Goal: Contribute content: Contribute content

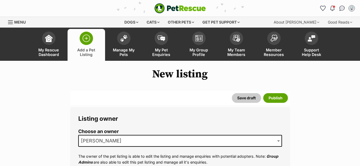
select select
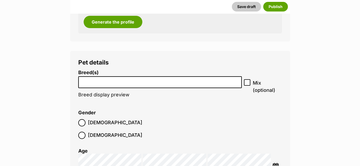
scroll to position [647, 0]
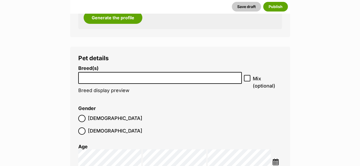
click at [154, 79] on input "search" at bounding box center [160, 77] width 160 height 6
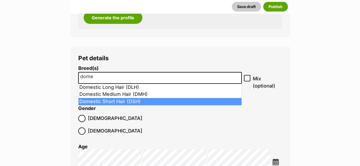
type input "dome"
select select "252102"
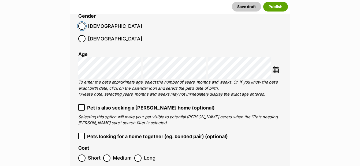
scroll to position [755, 0]
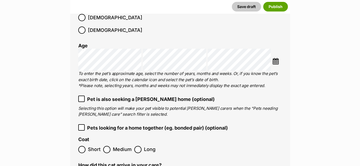
click at [277, 58] on img at bounding box center [275, 61] width 7 height 7
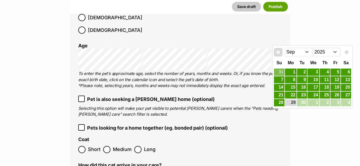
click at [277, 51] on span "Prev" at bounding box center [278, 52] width 4 height 4
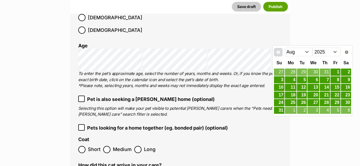
click at [278, 51] on span "Prev" at bounding box center [278, 52] width 4 height 4
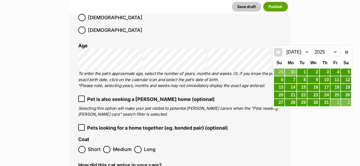
click at [278, 51] on span "Prev" at bounding box center [278, 52] width 4 height 4
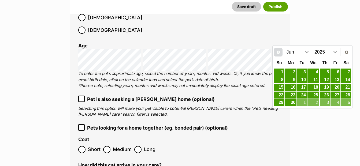
click at [278, 51] on span "Prev" at bounding box center [278, 52] width 4 height 4
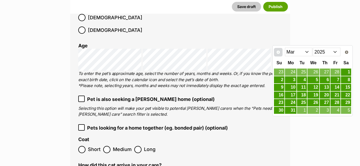
click at [278, 51] on span "Prev" at bounding box center [278, 52] width 4 height 4
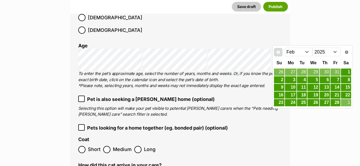
click at [278, 51] on span "Prev" at bounding box center [278, 52] width 4 height 4
click at [317, 74] on link "1" at bounding box center [313, 72] width 12 height 7
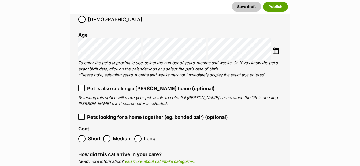
scroll to position [773, 0]
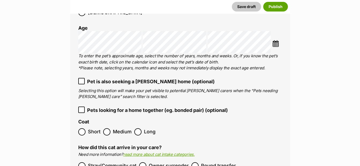
click at [93, 128] on span "Short" at bounding box center [94, 131] width 13 height 7
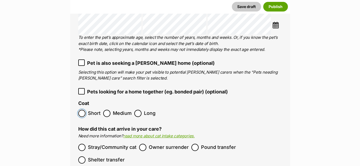
scroll to position [794, 0]
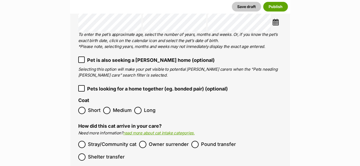
click at [83, 87] on icon at bounding box center [82, 89] width 4 height 4
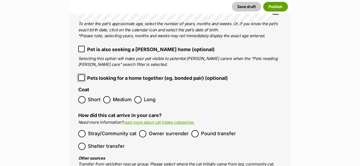
scroll to position [830, 0]
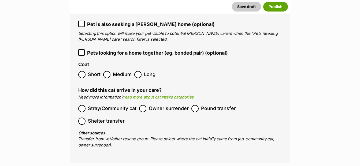
click at [182, 105] on span "Owner surrender" at bounding box center [169, 108] width 40 height 7
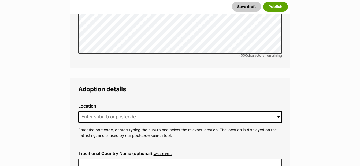
scroll to position [1280, 0]
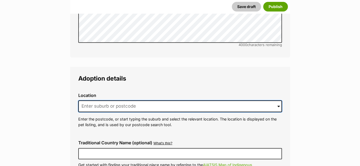
click at [154, 100] on input at bounding box center [180, 106] width 204 height 12
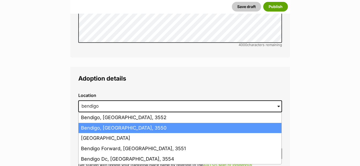
click at [129, 123] on li "Bendigo, Victoria, 3550" at bounding box center [180, 128] width 203 height 10
type input "Bendigo, Victoria, 3550"
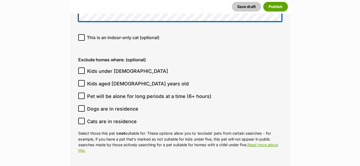
scroll to position [1514, 0]
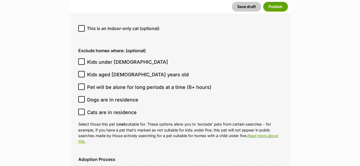
click at [80, 60] on icon at bounding box center [82, 62] width 4 height 4
click at [80, 58] on input "Kids under 5 years old" at bounding box center [81, 61] width 6 height 6
checkbox input "true"
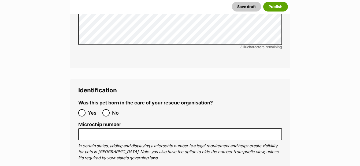
scroll to position [1804, 0]
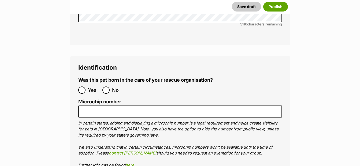
click at [114, 87] on span "No" at bounding box center [118, 90] width 12 height 7
click at [110, 87] on input "No" at bounding box center [105, 90] width 7 height 7
radio input "true"
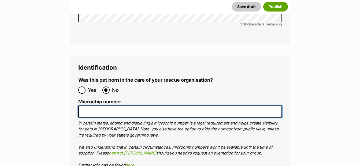
click at [102, 106] on input "Microchip number" at bounding box center [180, 112] width 204 height 12
paste input "956000017224457"
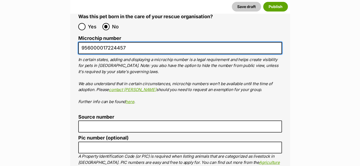
scroll to position [1872, 0]
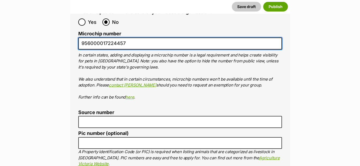
type input "956000017224457"
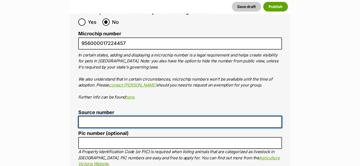
click at [179, 116] on input "Source number" at bounding box center [180, 122] width 204 height 12
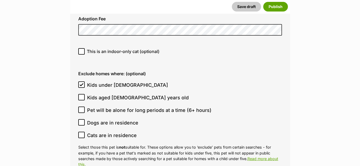
scroll to position [1473, 0]
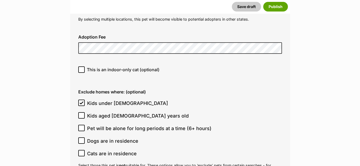
click at [124, 66] on span "This is an indoor-only cat (optional)" at bounding box center [123, 69] width 73 height 6
click at [85, 66] on input "This is an indoor-only cat (optional)" at bounding box center [81, 69] width 6 height 6
checkbox input "true"
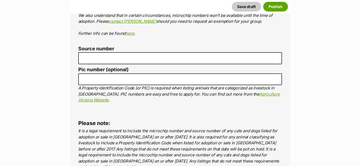
scroll to position [1941, 0]
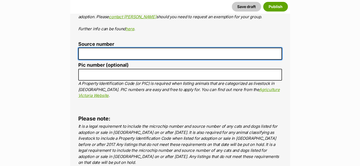
click at [202, 48] on input "Source number" at bounding box center [180, 54] width 204 height 12
paste input "RE161465"
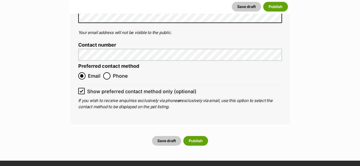
scroll to position [2194, 0]
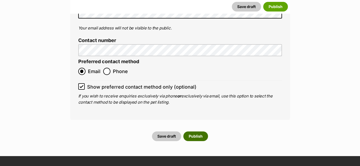
type input "RE161465"
click at [187, 132] on button "Publish" at bounding box center [195, 137] width 25 height 10
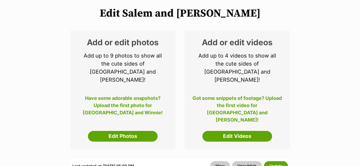
scroll to position [82, 0]
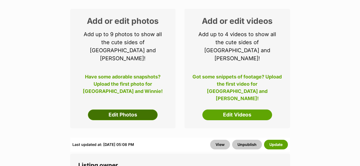
click at [126, 110] on link "Edit Photos" at bounding box center [123, 115] width 70 height 11
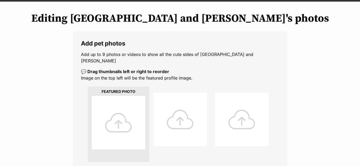
scroll to position [62, 0]
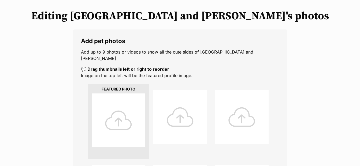
click at [121, 107] on div at bounding box center [119, 121] width 54 height 54
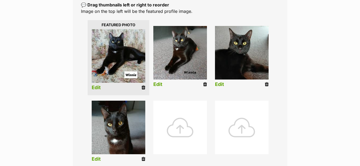
scroll to position [125, 0]
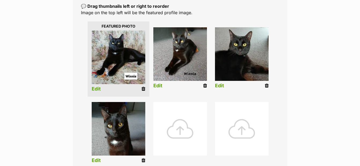
click at [266, 83] on icon at bounding box center [267, 85] width 4 height 5
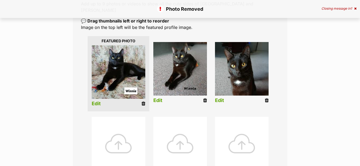
scroll to position [111, 0]
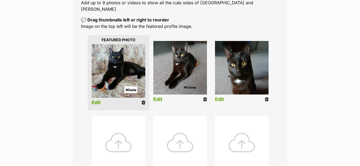
click at [123, 131] on div at bounding box center [119, 143] width 54 height 54
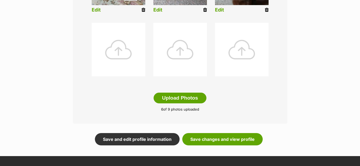
scroll to position [294, 0]
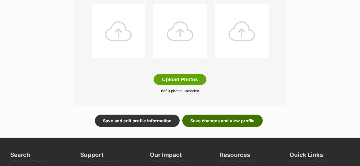
click at [230, 115] on link "Save changes and view profile" at bounding box center [222, 121] width 80 height 12
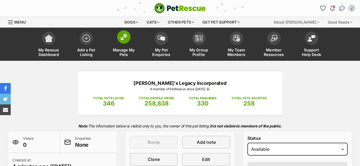
click at [132, 44] on link "Manage My Pets" at bounding box center [124, 45] width 38 height 32
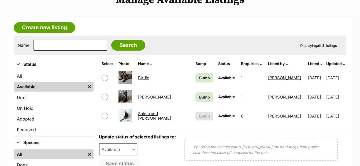
scroll to position [124, 0]
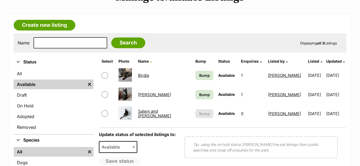
click at [152, 116] on td "Salem and Winnie" at bounding box center [164, 114] width 57 height 18
click at [162, 114] on link "Salem and Winnie" at bounding box center [154, 114] width 33 height 10
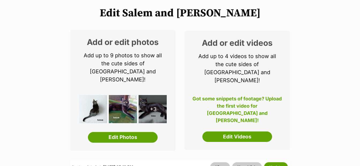
scroll to position [70, 0]
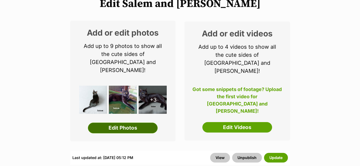
click at [127, 123] on link "Edit Photos" at bounding box center [123, 128] width 70 height 11
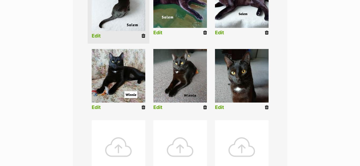
scroll to position [180, 0]
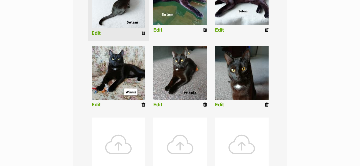
click at [116, 122] on div at bounding box center [119, 145] width 54 height 54
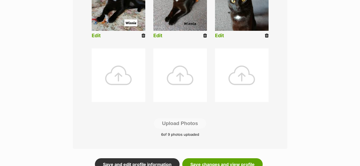
scroll to position [254, 0]
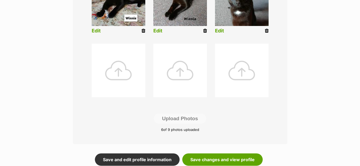
click at [126, 70] on div at bounding box center [119, 71] width 54 height 54
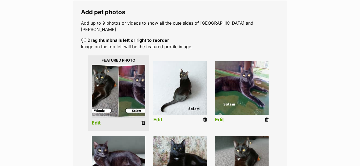
scroll to position [93, 0]
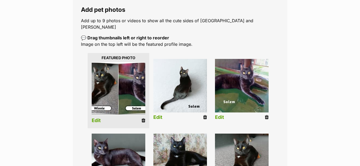
click at [132, 89] on img at bounding box center [119, 89] width 54 height 54
click at [98, 118] on link "Edit" at bounding box center [96, 121] width 9 height 6
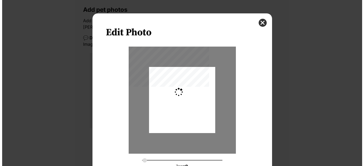
scroll to position [0, 0]
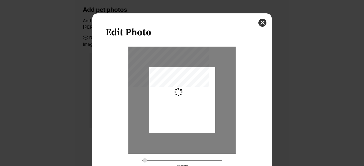
type input "0.3884"
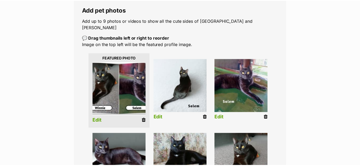
scroll to position [93, 0]
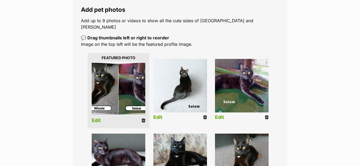
click at [97, 118] on link "Edit" at bounding box center [96, 121] width 9 height 6
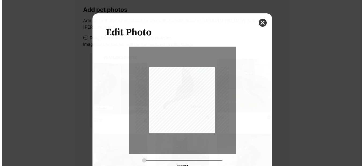
scroll to position [0, 0]
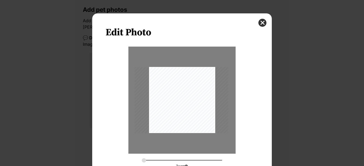
click at [181, 102] on div "Dialog Window - Close (Press escape to close)" at bounding box center [182, 100] width 94 height 66
click at [262, 23] on button "close" at bounding box center [262, 23] width 8 height 8
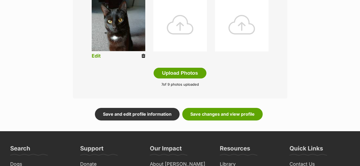
scroll to position [303, 0]
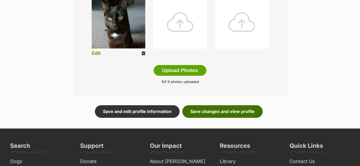
click at [247, 105] on link "Save changes and view profile" at bounding box center [222, 111] width 80 height 12
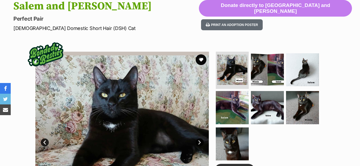
click at [129, 102] on img at bounding box center [122, 139] width 174 height 174
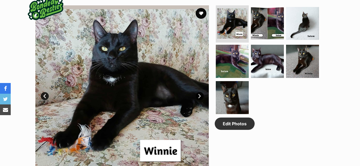
click at [201, 94] on link "Next" at bounding box center [200, 96] width 8 height 8
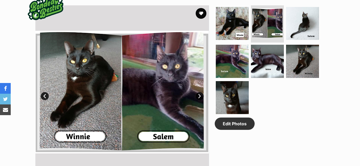
click at [201, 94] on link "Next" at bounding box center [200, 96] width 8 height 8
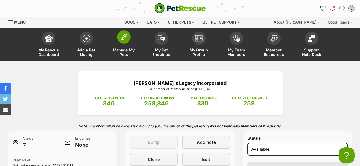
click at [120, 39] on img at bounding box center [124, 36] width 8 height 7
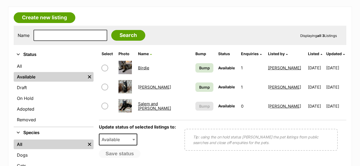
scroll to position [140, 0]
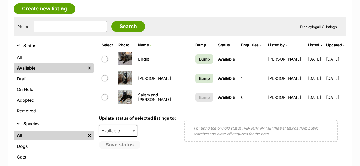
click at [165, 99] on link "Salem and [PERSON_NAME]" at bounding box center [154, 97] width 33 height 10
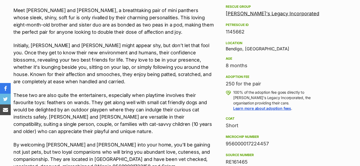
scroll to position [501, 0]
